Goal: Task Accomplishment & Management: Manage account settings

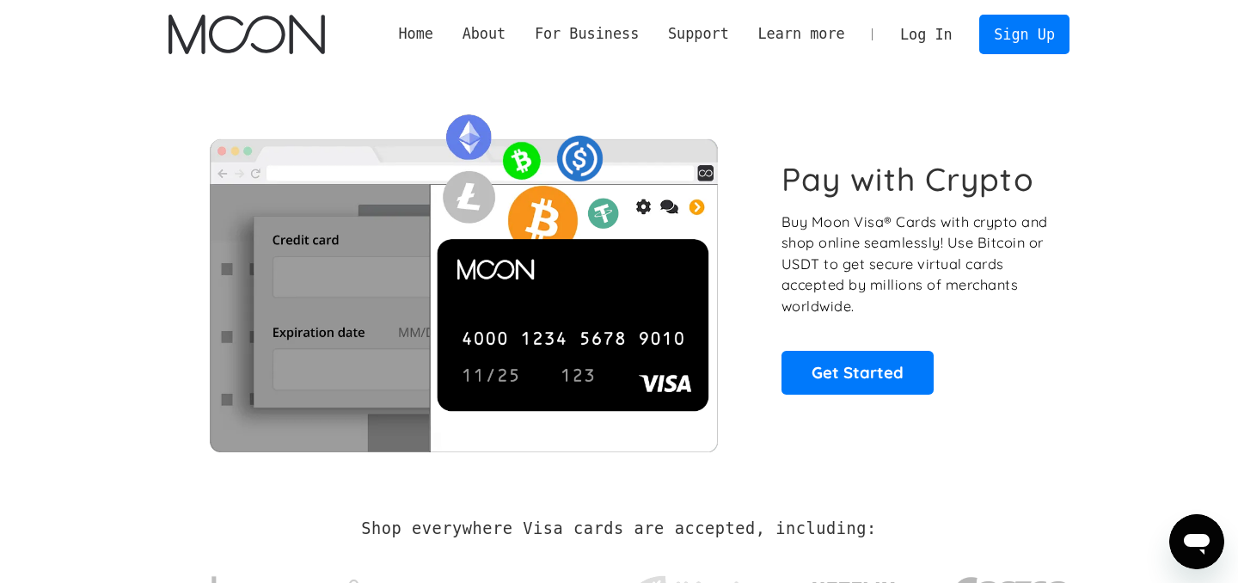
click at [923, 40] on link "Log In" at bounding box center [925, 34] width 81 height 38
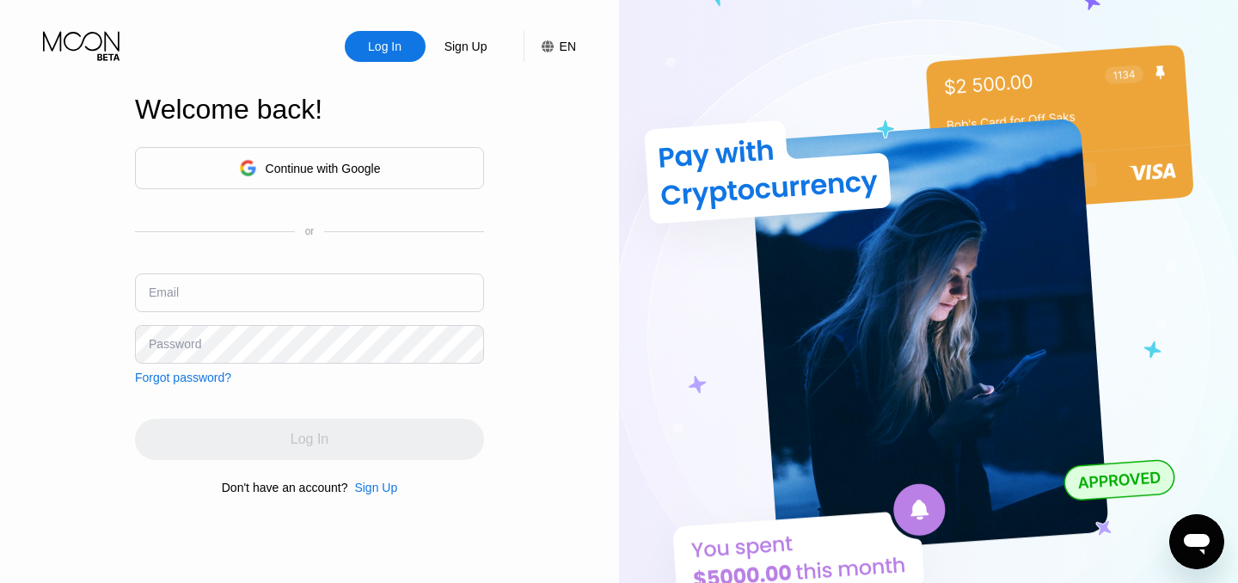
click at [270, 293] on input "text" at bounding box center [309, 292] width 349 height 39
click at [335, 168] on div "Continue with Google" at bounding box center [323, 169] width 115 height 14
